Goal: Transaction & Acquisition: Subscribe to service/newsletter

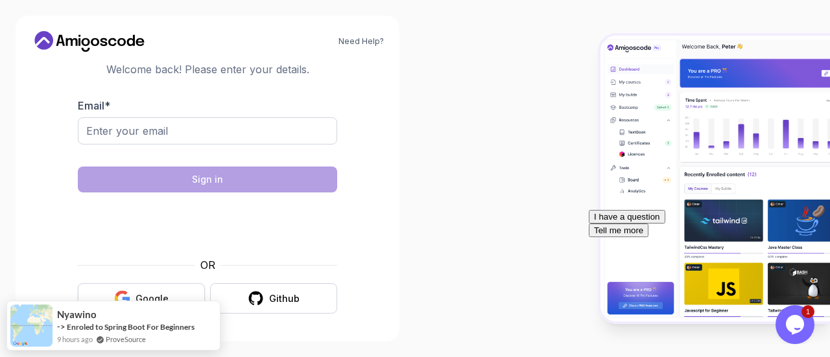
click at [152, 285] on button "Google" at bounding box center [141, 298] width 127 height 30
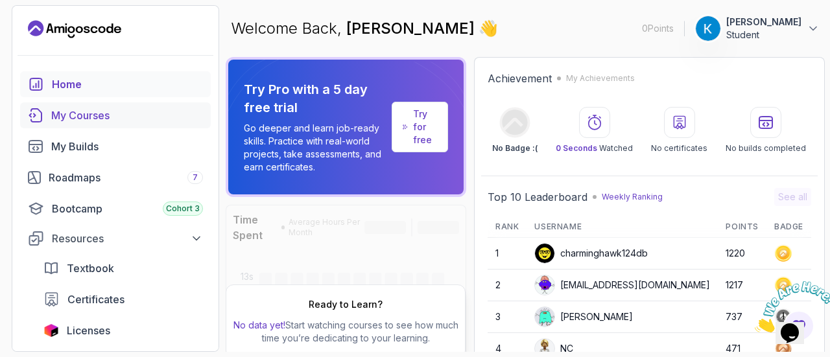
click at [65, 115] on div "My Courses" at bounding box center [127, 116] width 152 height 16
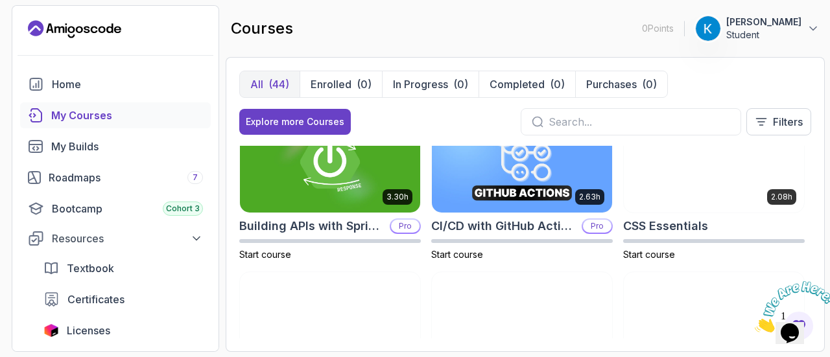
scroll to position [196, 0]
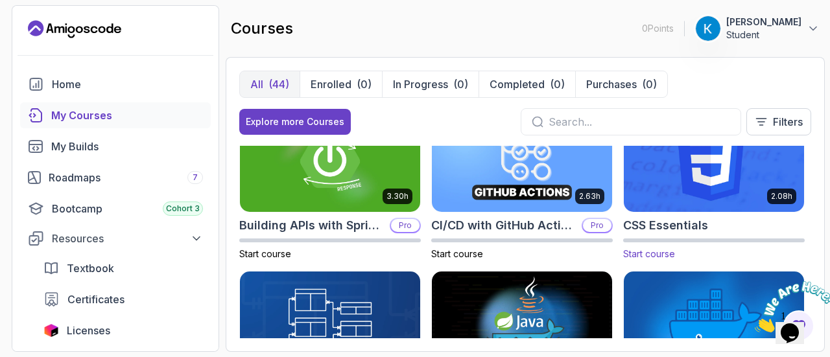
click at [719, 197] on img at bounding box center [713, 162] width 189 height 106
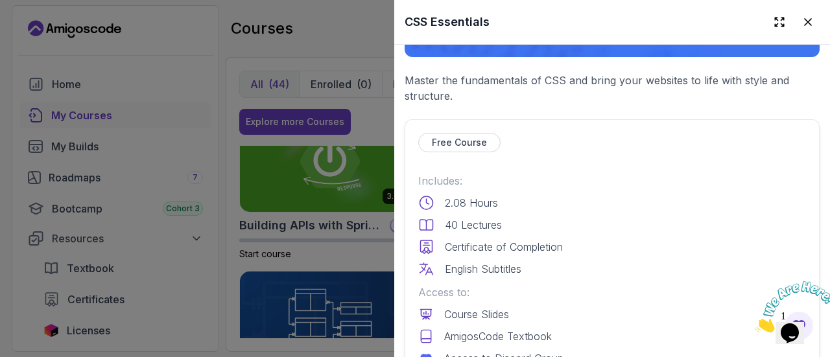
scroll to position [349, 0]
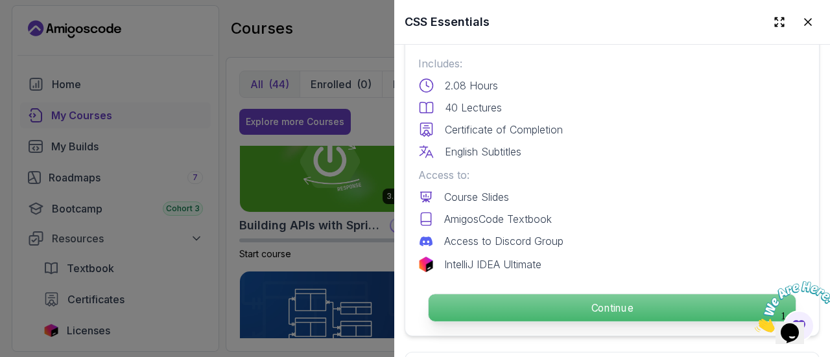
click at [547, 296] on p "Continue" at bounding box center [612, 307] width 367 height 27
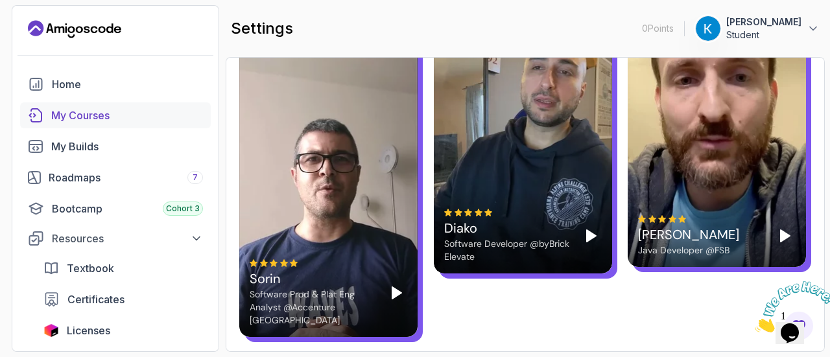
click at [80, 123] on link "My Courses" at bounding box center [115, 115] width 191 height 26
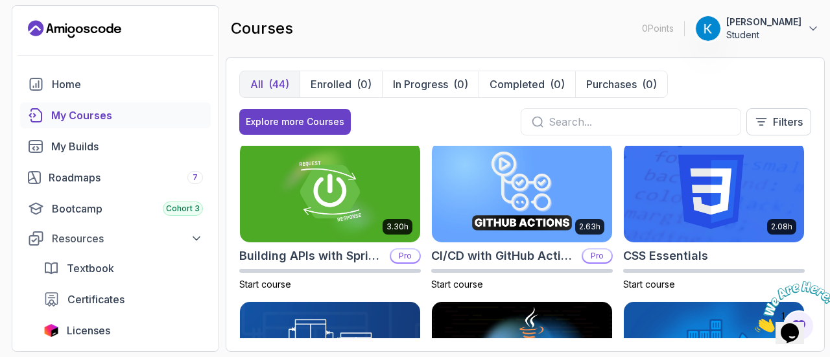
scroll to position [146, 0]
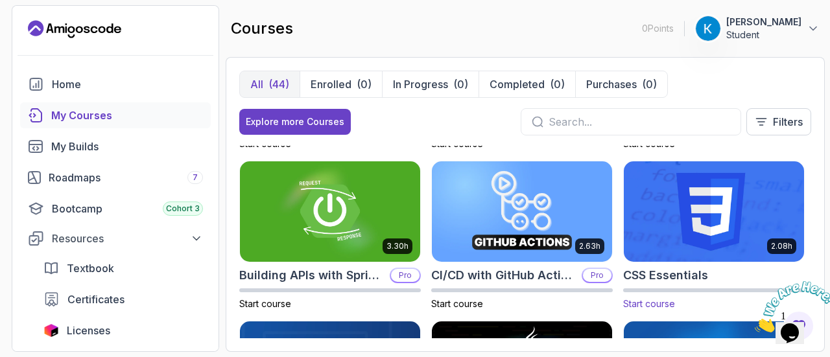
click at [709, 180] on img at bounding box center [713, 212] width 189 height 106
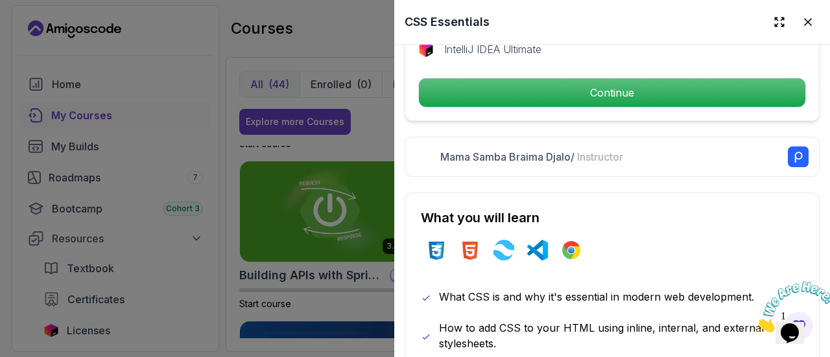
scroll to position [577, 0]
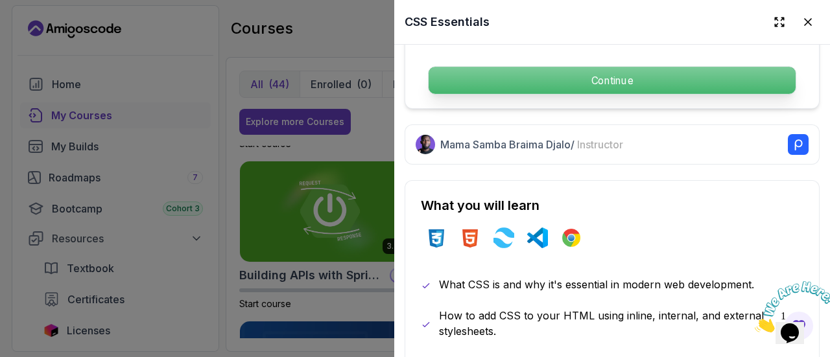
click at [575, 74] on p "Continue" at bounding box center [612, 80] width 367 height 27
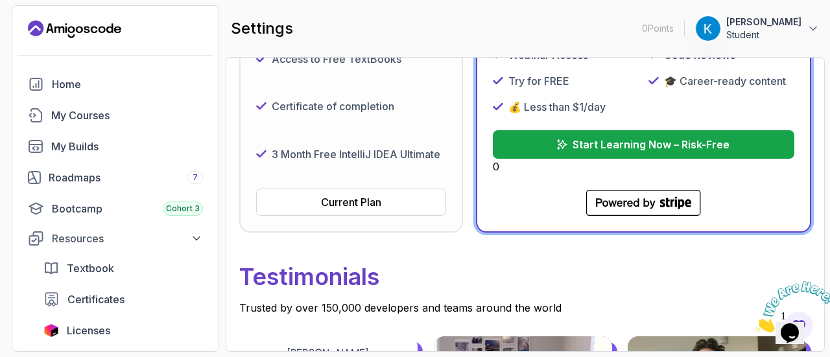
scroll to position [545, 0]
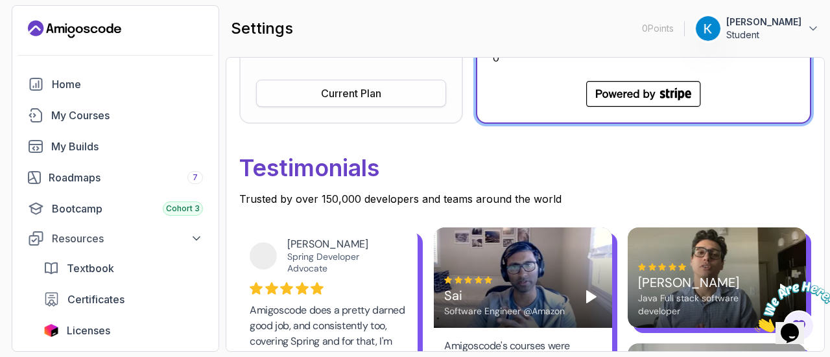
click at [366, 99] on div "Current Plan" at bounding box center [351, 94] width 60 height 16
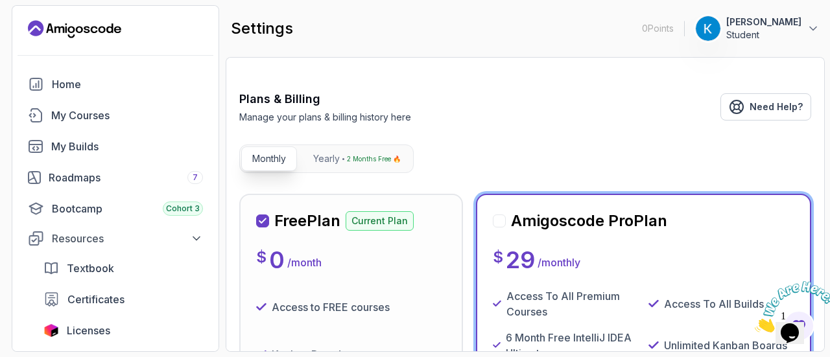
scroll to position [42, 0]
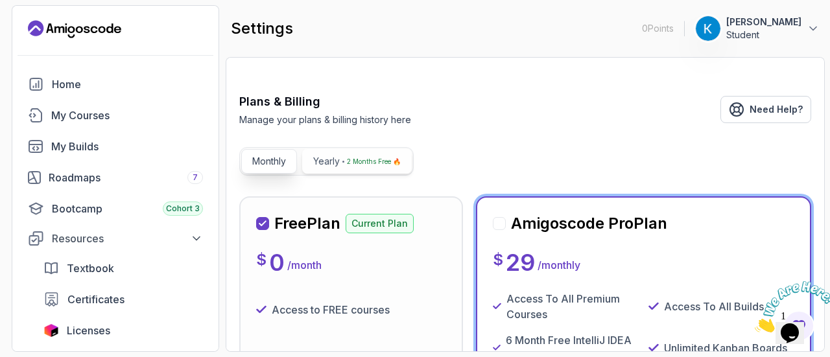
click at [332, 167] on button "Yearly 2 Months Free 🔥" at bounding box center [357, 161] width 110 height 25
click at [285, 161] on p "Monthly" at bounding box center [269, 161] width 34 height 13
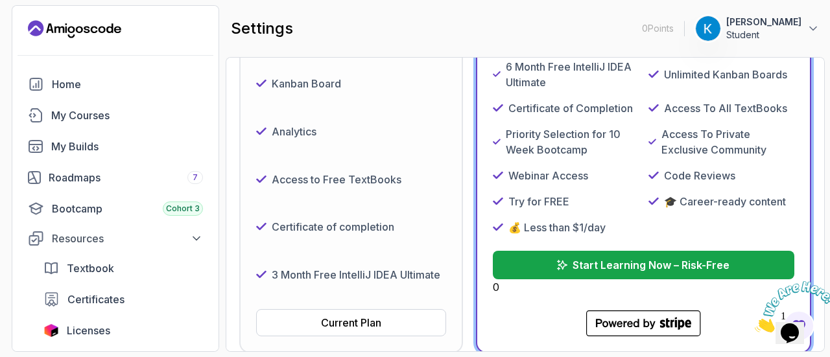
scroll to position [366, 0]
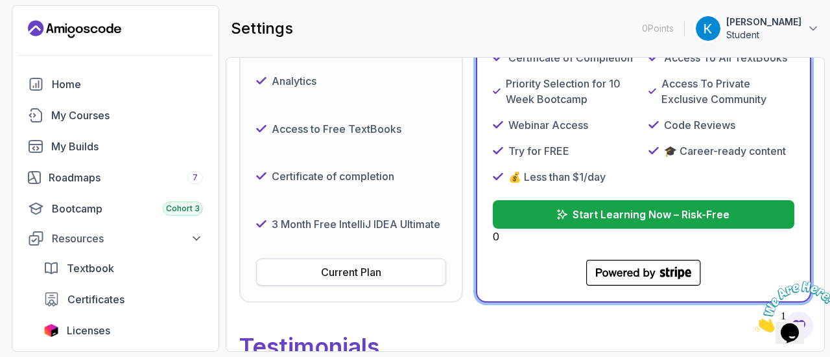
click at [354, 274] on div "Current Plan" at bounding box center [351, 273] width 60 height 16
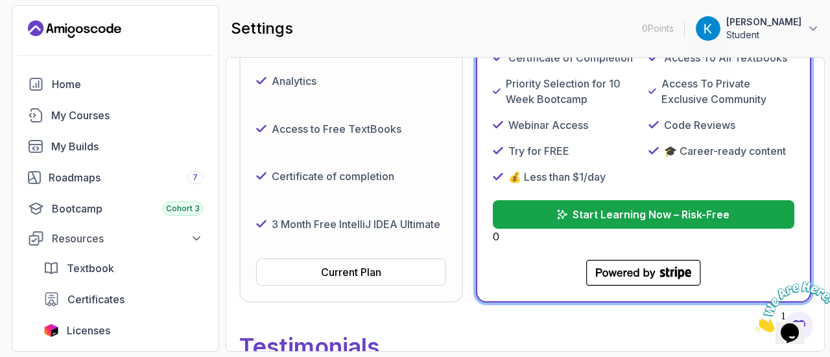
click at [324, 161] on div "Certificate of completion" at bounding box center [351, 177] width 190 height 38
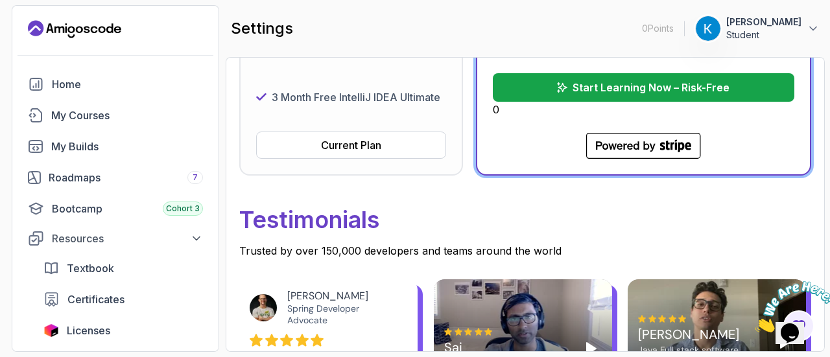
scroll to position [496, 0]
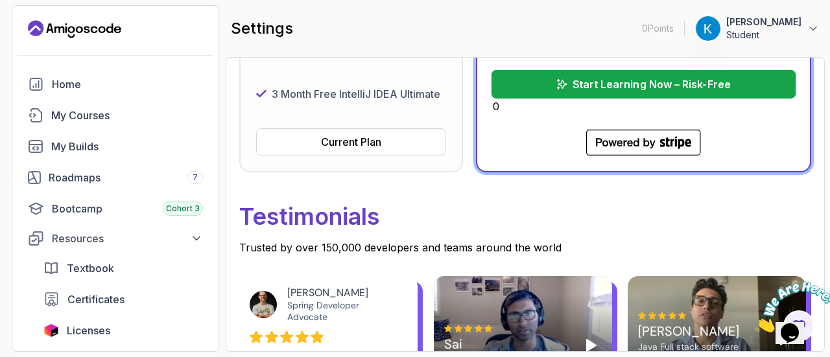
click at [606, 84] on p "Start Learning Now – Risk-Free" at bounding box center [651, 85] width 158 height 16
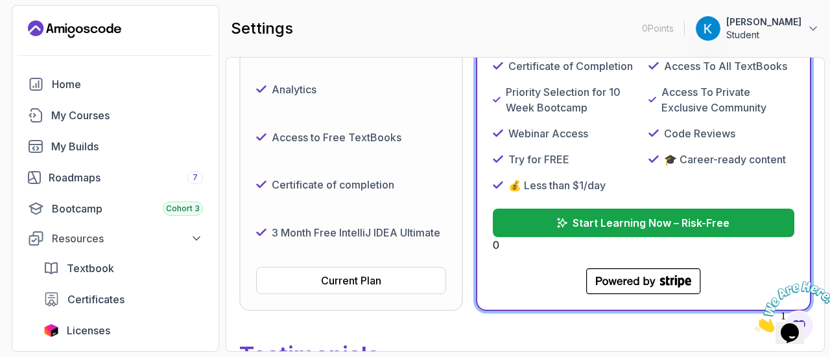
scroll to position [359, 0]
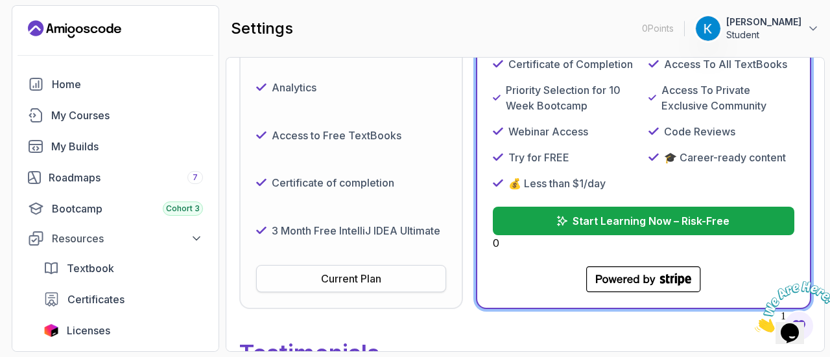
click at [340, 265] on button "Current Plan" at bounding box center [351, 278] width 190 height 27
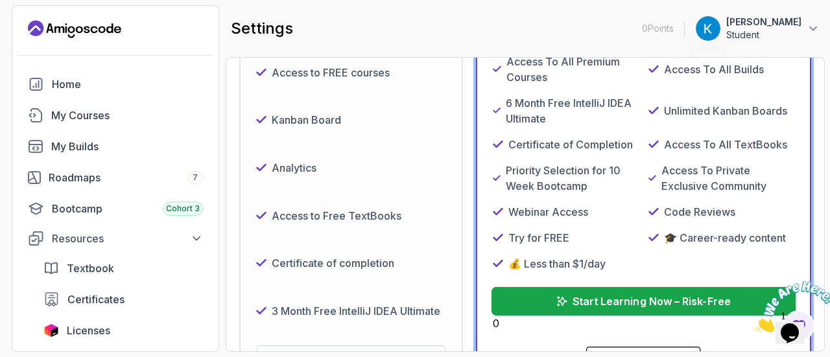
scroll to position [278, 0]
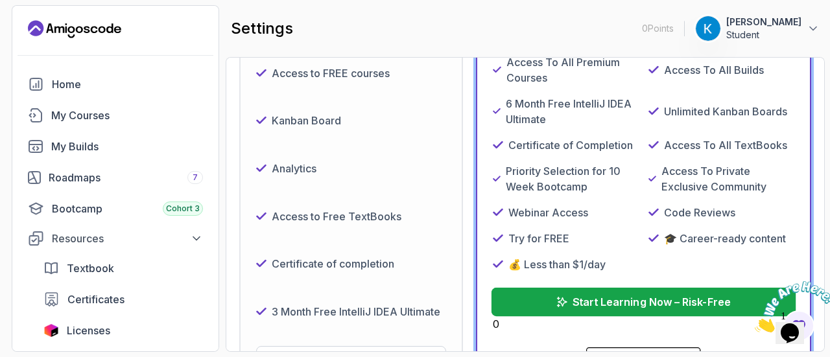
click at [626, 297] on p "Start Learning Now – Risk-Free" at bounding box center [651, 302] width 158 height 16
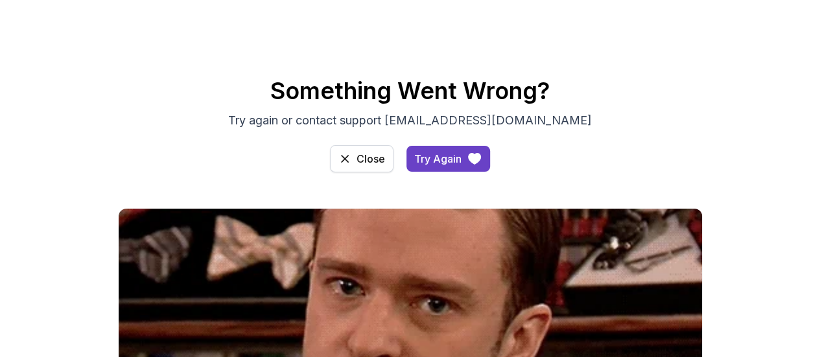
click at [376, 160] on div "Close" at bounding box center [371, 159] width 29 height 16
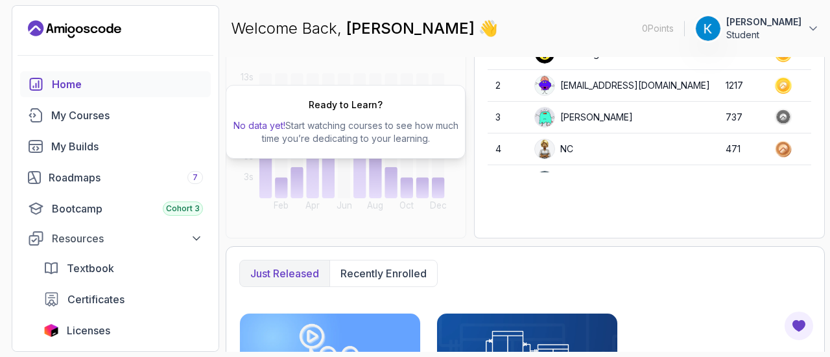
scroll to position [216, 0]
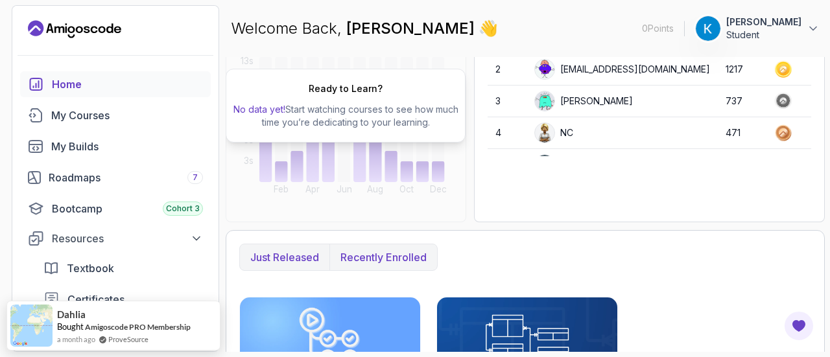
click at [401, 250] on p "Recently enrolled" at bounding box center [383, 258] width 86 height 16
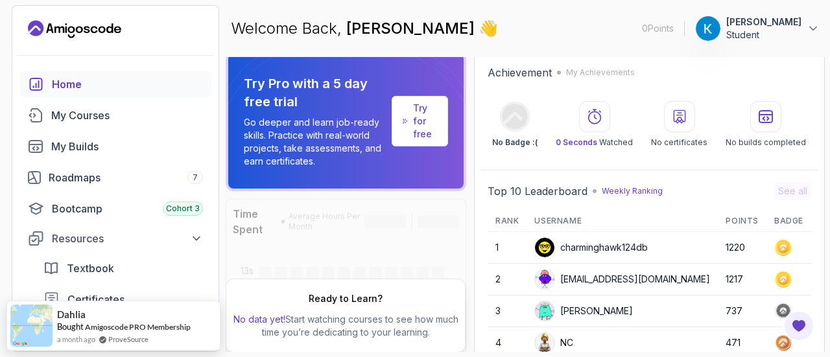
scroll to position [0, 0]
